Goal: Information Seeking & Learning: Learn about a topic

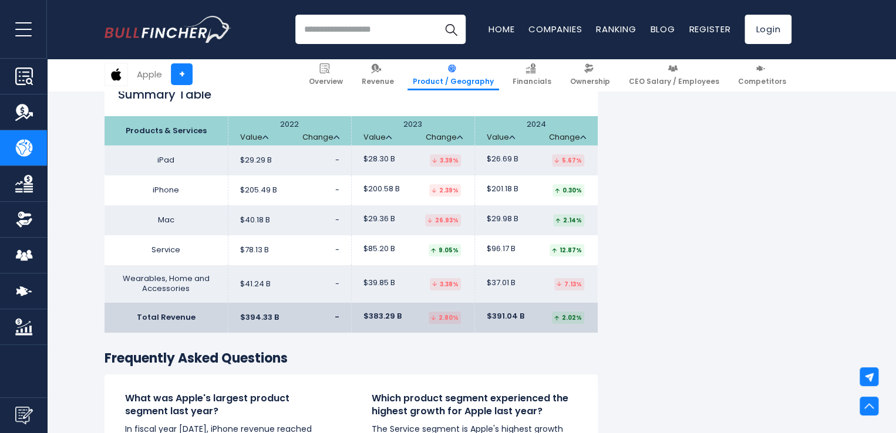
scroll to position [1866, 0]
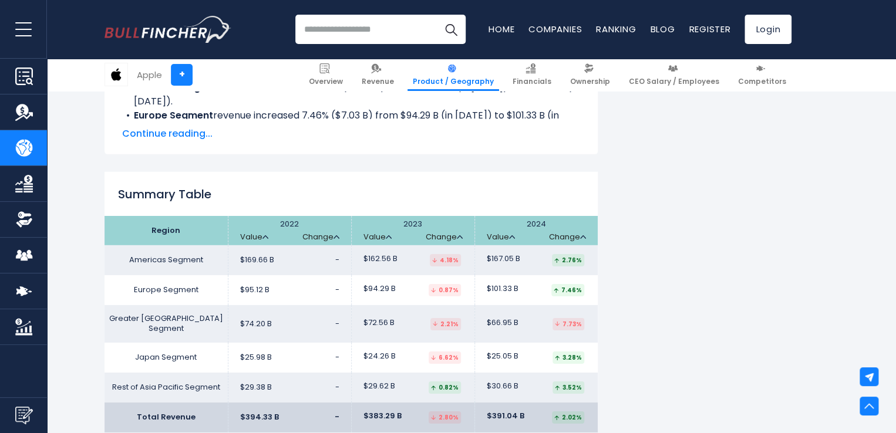
scroll to position [1774, 0]
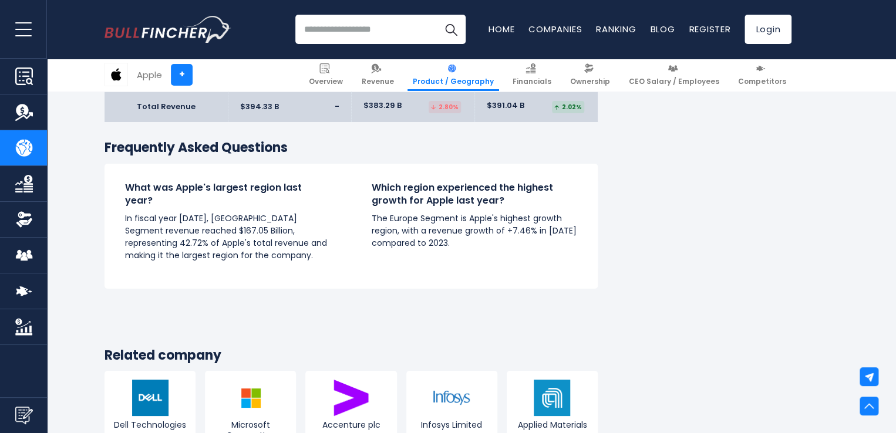
scroll to position [2085, 0]
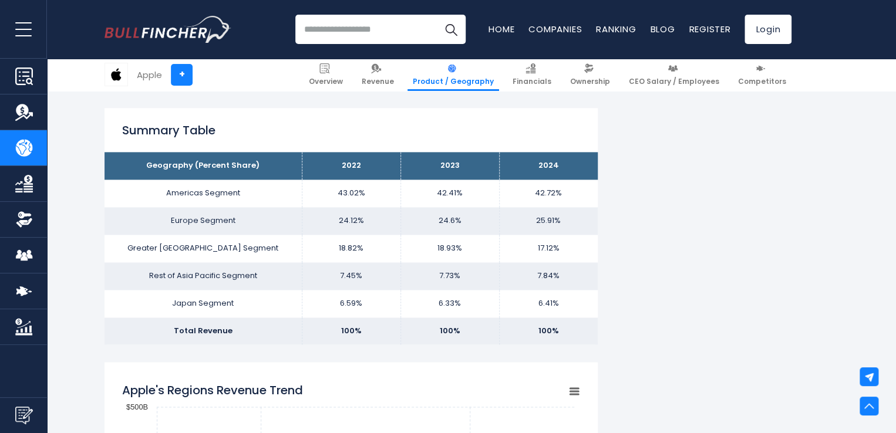
scroll to position [716, 0]
